Goal: Task Accomplishment & Management: Use online tool/utility

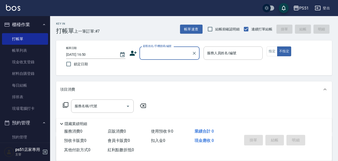
click at [168, 59] on div "顧客姓名/手機號碼/編號" at bounding box center [170, 52] width 60 height 13
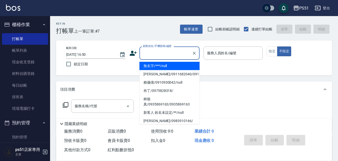
click at [169, 65] on li "無名字/***/null" at bounding box center [170, 66] width 60 height 8
type input "無名字/***/null"
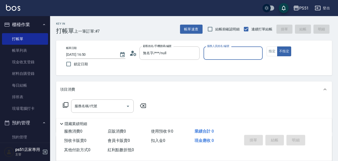
click at [215, 55] on input "服務人員姓名/編號" at bounding box center [233, 53] width 55 height 9
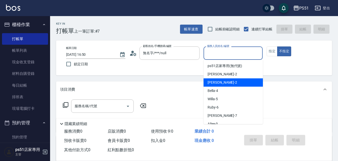
click at [236, 82] on div "[PERSON_NAME] -2" at bounding box center [233, 82] width 59 height 8
type input "[PERSON_NAME]-2"
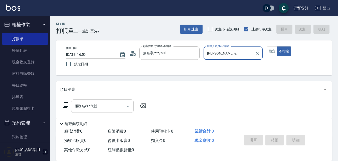
click at [121, 105] on input "服務名稱/代號" at bounding box center [98, 105] width 51 height 9
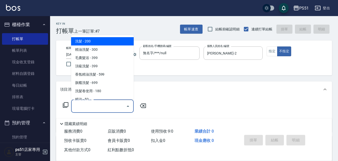
click at [97, 42] on span "洗髮 - 200" at bounding box center [102, 41] width 63 height 8
type input "洗髮(101)"
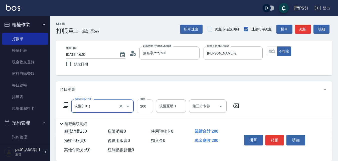
click at [140, 106] on input "200" at bounding box center [145, 106] width 16 height 14
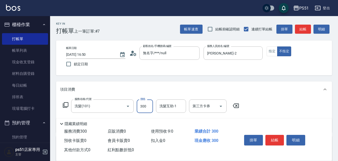
type input "300"
click at [275, 139] on button "結帳" at bounding box center [275, 140] width 19 height 11
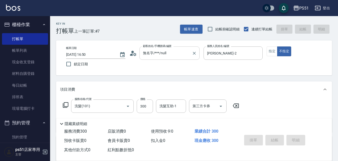
type input "[DATE] 17:56"
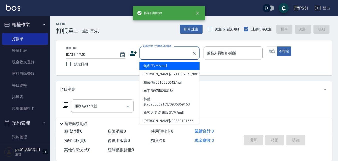
click at [171, 54] on input "顧客姓名/手機號碼/編號" at bounding box center [166, 53] width 48 height 9
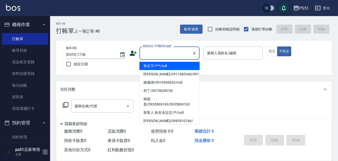
click at [171, 65] on li "無名字/***/null" at bounding box center [170, 66] width 60 height 8
type input "無名字/***/null"
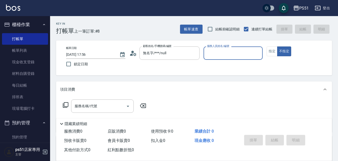
click at [230, 53] on input "服務人員姓名/編號" at bounding box center [233, 53] width 55 height 9
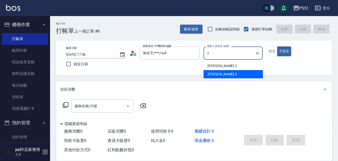
click at [225, 72] on div "[PERSON_NAME] -2" at bounding box center [233, 74] width 59 height 8
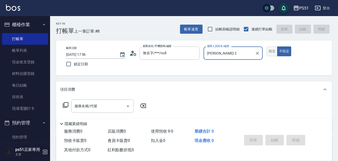
type input "[PERSON_NAME]-2"
click at [271, 53] on button "指定" at bounding box center [272, 51] width 11 height 10
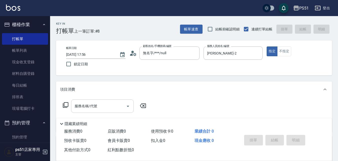
click at [113, 110] on div "服務名稱/代號" at bounding box center [102, 105] width 63 height 13
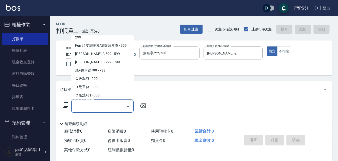
scroll to position [117, 0]
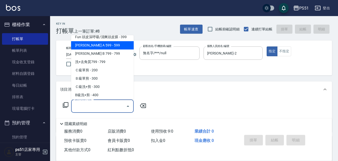
click at [113, 49] on span "[PERSON_NAME] A 599 - 599" at bounding box center [102, 45] width 63 height 8
type input "[PERSON_NAME] A 599(118)"
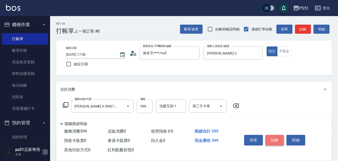
click at [270, 139] on button "結帳" at bounding box center [275, 140] width 19 height 11
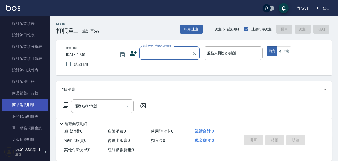
scroll to position [234, 0]
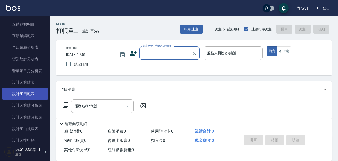
click at [32, 90] on link "設計師日報表" at bounding box center [25, 94] width 46 height 12
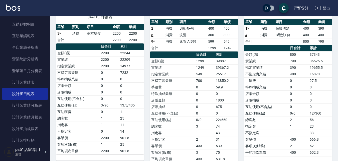
scroll to position [58, 0]
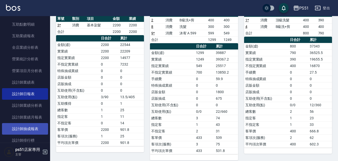
click at [36, 126] on link "設計師抽成報表" at bounding box center [25, 129] width 46 height 12
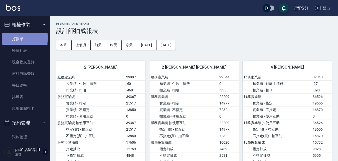
click at [24, 38] on link "打帳單" at bounding box center [25, 39] width 46 height 12
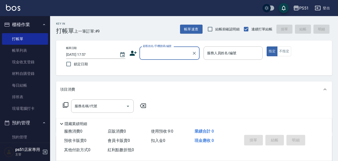
click at [147, 53] on input "顧客姓名/手機號碼/編號" at bounding box center [166, 53] width 48 height 9
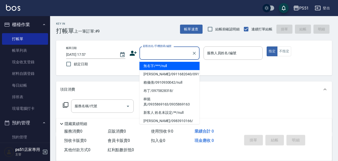
click at [150, 66] on li "無名字/***/null" at bounding box center [170, 66] width 60 height 8
type input "無名字/***/null"
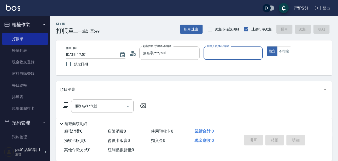
click at [229, 50] on input "服務人員姓名/編號" at bounding box center [233, 53] width 55 height 9
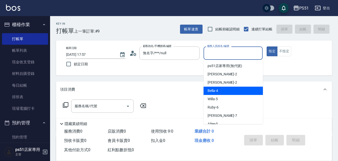
click at [224, 90] on div "Bella -4" at bounding box center [233, 90] width 59 height 8
type input "Bella-4"
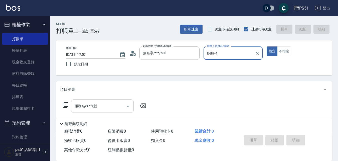
click at [105, 108] on input "服務名稱/代號" at bounding box center [98, 105] width 51 height 9
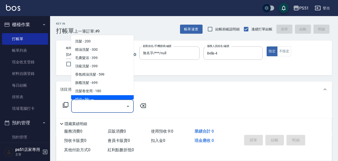
click at [66, 106] on icon at bounding box center [66, 105] width 6 height 6
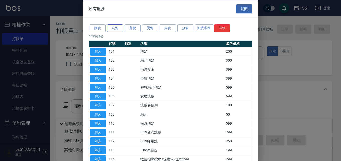
click at [116, 29] on button "洗髮" at bounding box center [115, 28] width 16 height 8
click at [101, 26] on button "護髮" at bounding box center [97, 28] width 16 height 8
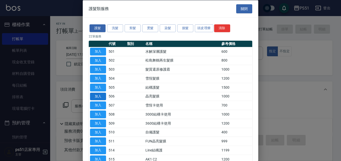
click at [100, 96] on button "加入" at bounding box center [98, 96] width 16 height 8
type input "晶亮髮膜(506)"
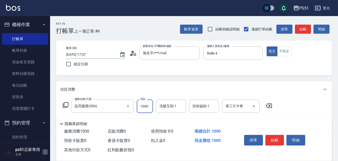
click at [147, 106] on input "1000" at bounding box center [145, 106] width 16 height 14
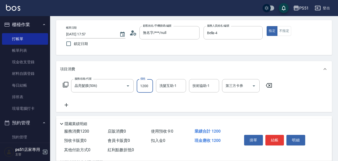
scroll to position [58, 0]
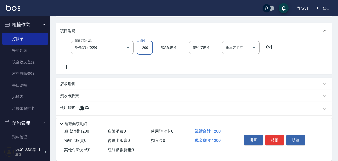
type input "1200"
click at [68, 69] on icon at bounding box center [66, 67] width 13 height 6
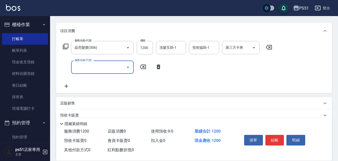
click at [77, 69] on input "服務名稱/代號" at bounding box center [98, 67] width 51 height 9
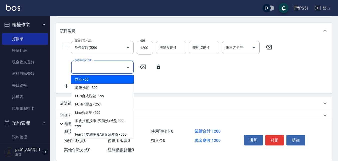
click at [89, 81] on span "精油 - 50" at bounding box center [102, 79] width 63 height 8
type input "精油(108)"
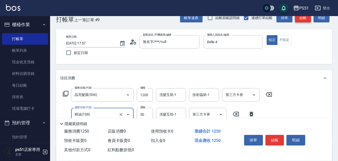
scroll to position [0, 0]
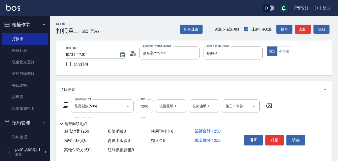
click at [292, 47] on div "指定 不指定" at bounding box center [296, 51] width 59 height 10
click at [280, 52] on button "不指定" at bounding box center [284, 51] width 14 height 10
click at [300, 28] on button "結帳" at bounding box center [303, 29] width 16 height 9
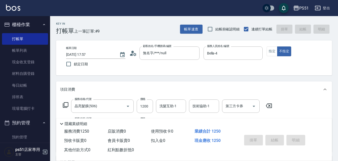
type input "[DATE] 18:05"
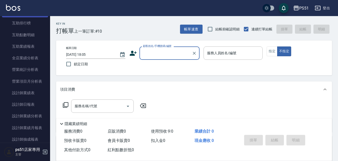
scroll to position [234, 0]
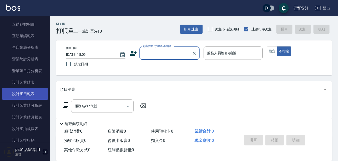
click at [37, 91] on link "設計師日報表" at bounding box center [25, 94] width 46 height 12
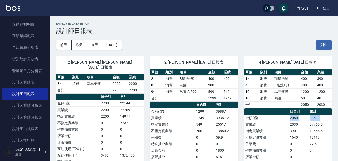
drag, startPoint x: 323, startPoint y: 116, endPoint x: 282, endPoint y: 118, distance: 41.1
click at [282, 118] on tr "金額(虛) 2050 38593" at bounding box center [288, 117] width 88 height 7
click at [273, 130] on td "指定實業績" at bounding box center [266, 130] width 45 height 7
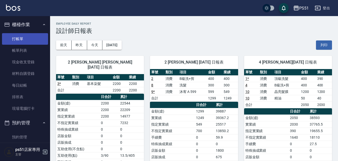
click at [27, 39] on link "打帳單" at bounding box center [25, 39] width 46 height 12
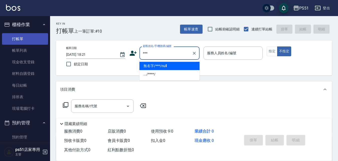
type input "無名字/***/null"
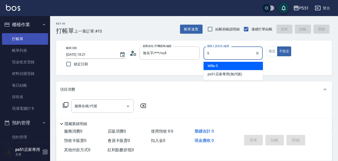
type input "Willa-5"
type button "false"
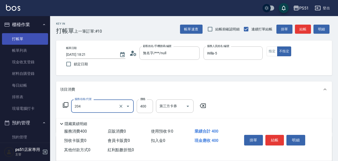
type input "B級洗+剪(204)"
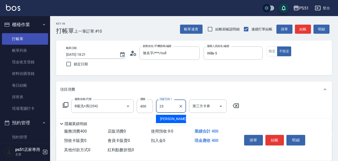
type input "孝恩-23"
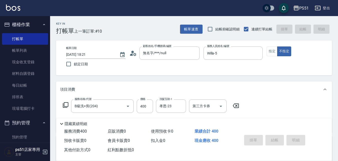
click at [275, 81] on div "Key In 打帳單 上一筆訂單:#10 帳單速查 結帳前確認明細 連續打單結帳 掛單 結帳 明細 帳單日期 [DATE] 18:21 鎖定日期 顧客姓名/手…" at bounding box center [194, 131] width 288 height 230
type input "[DATE] 18:33"
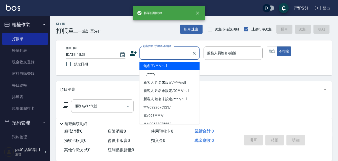
click at [157, 56] on input "顧客姓名/手機號碼/編號" at bounding box center [166, 53] width 48 height 9
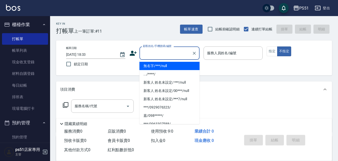
click at [160, 70] on li "無名字/***/null" at bounding box center [170, 66] width 60 height 8
type input "無名字/***/null"
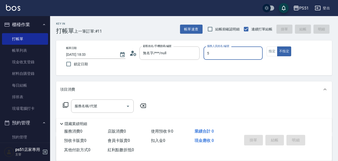
type input "Willa-5"
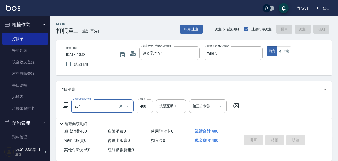
type input "204"
type input "[DATE] 18:34"
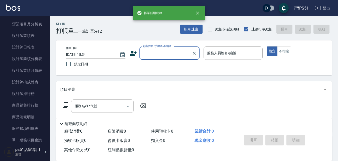
scroll to position [292, 0]
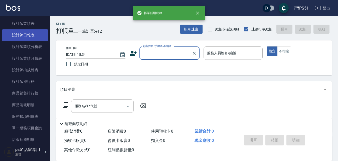
click at [40, 34] on link "設計師日報表" at bounding box center [25, 35] width 46 height 12
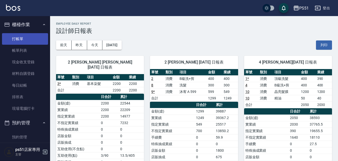
click at [27, 34] on link "打帳單" at bounding box center [25, 39] width 46 height 12
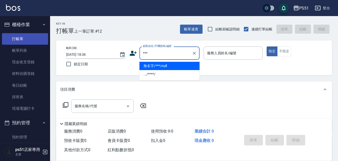
type input "無名字/***/null"
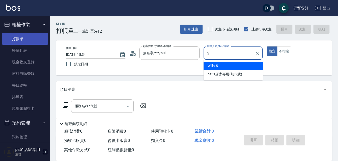
type input "Willa-5"
type button "true"
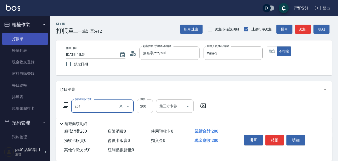
type input "Ｃ級單剪(201)"
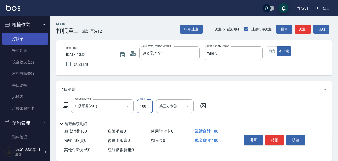
type input "100"
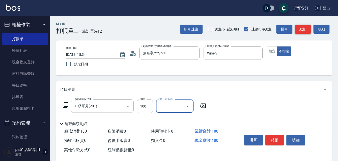
click at [303, 29] on button "結帳" at bounding box center [303, 29] width 16 height 9
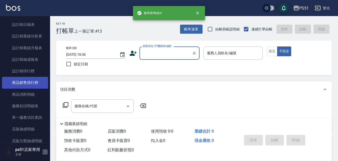
scroll to position [292, 0]
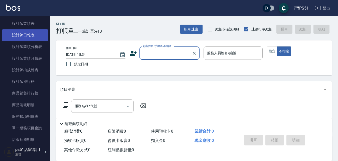
click at [32, 35] on link "設計師日報表" at bounding box center [25, 35] width 46 height 12
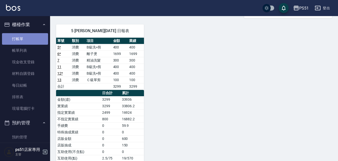
click at [34, 42] on link "打帳單" at bounding box center [25, 39] width 46 height 12
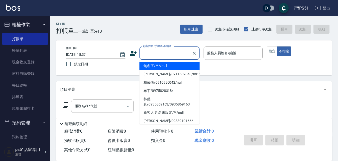
click at [179, 52] on input "顧客姓名/手機號碼/編號" at bounding box center [166, 53] width 48 height 9
click at [192, 63] on li "無名字/***/null" at bounding box center [170, 66] width 60 height 8
type input "無名字/***/null"
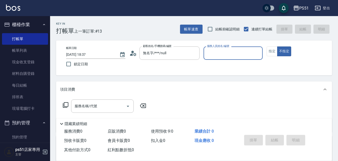
click at [255, 53] on input "服務人員姓名/編號" at bounding box center [233, 53] width 55 height 9
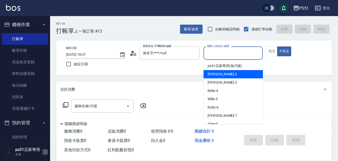
click at [259, 74] on div "[PERSON_NAME] -2" at bounding box center [233, 74] width 59 height 8
type input "[PERSON_NAME]-2"
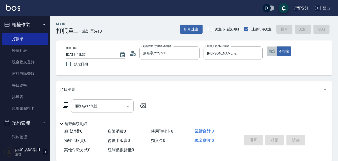
click at [273, 54] on button "指定" at bounding box center [272, 51] width 11 height 10
click at [67, 102] on icon at bounding box center [66, 105] width 6 height 6
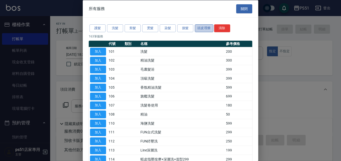
click at [206, 28] on button "頭皮理療" at bounding box center [204, 28] width 19 height 8
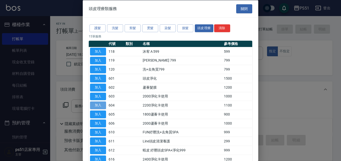
click at [93, 103] on button "加入" at bounding box center [98, 105] width 16 height 8
type input "2200淨化卡使用(604)"
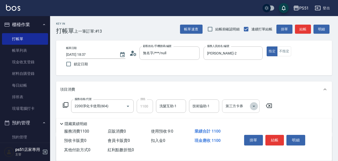
click at [253, 105] on icon "Open" at bounding box center [254, 106] width 6 height 6
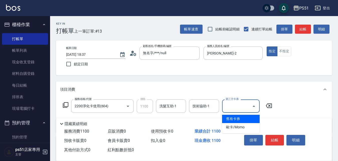
click at [251, 116] on span "舊有卡券" at bounding box center [241, 118] width 38 height 8
type input "舊有卡券"
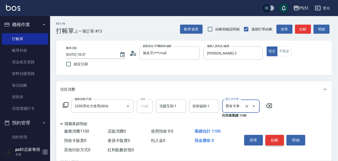
click at [273, 135] on button "結帳" at bounding box center [275, 140] width 19 height 11
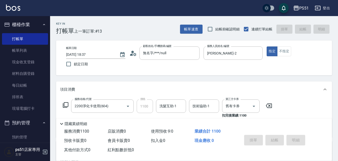
type input "[DATE] 18:38"
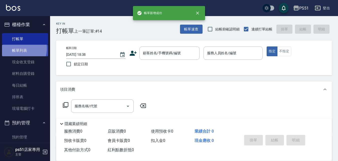
click at [18, 48] on link "帳單列表" at bounding box center [25, 51] width 46 height 12
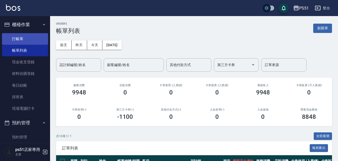
click at [28, 41] on link "打帳單" at bounding box center [25, 39] width 46 height 12
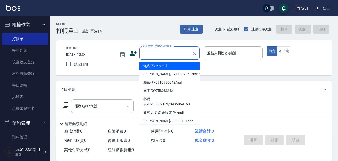
click at [169, 57] on input "顧客姓名/手機號碼/編號" at bounding box center [166, 53] width 48 height 9
click at [155, 65] on li "無名字/***/null" at bounding box center [170, 66] width 60 height 8
type input "無名字/***/null"
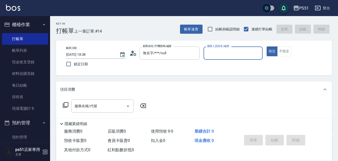
click at [234, 58] on div "服務人員姓名/編號" at bounding box center [233, 52] width 59 height 13
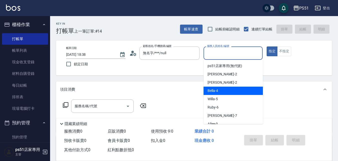
click at [224, 91] on div "Bella -4" at bounding box center [233, 90] width 59 height 8
type input "Bella-4"
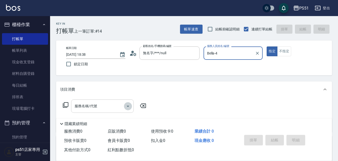
click at [124, 105] on button "Open" at bounding box center [128, 106] width 8 height 8
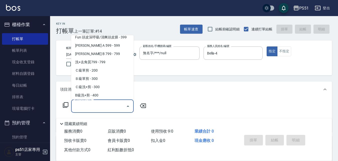
scroll to position [117, 0]
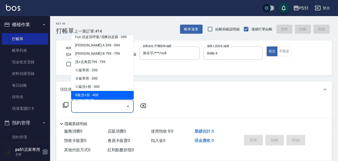
click at [106, 93] on span "B級洗+剪 - 400" at bounding box center [102, 95] width 63 height 8
type input "B級洗+剪(204)"
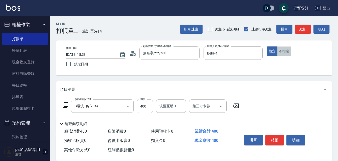
click at [279, 52] on button "不指定" at bounding box center [284, 51] width 14 height 10
click at [296, 32] on button "結帳" at bounding box center [303, 29] width 16 height 9
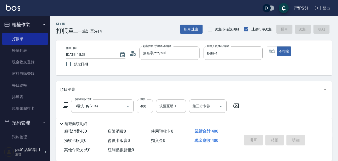
type input "[DATE] 18:51"
